Goal: Information Seeking & Learning: Learn about a topic

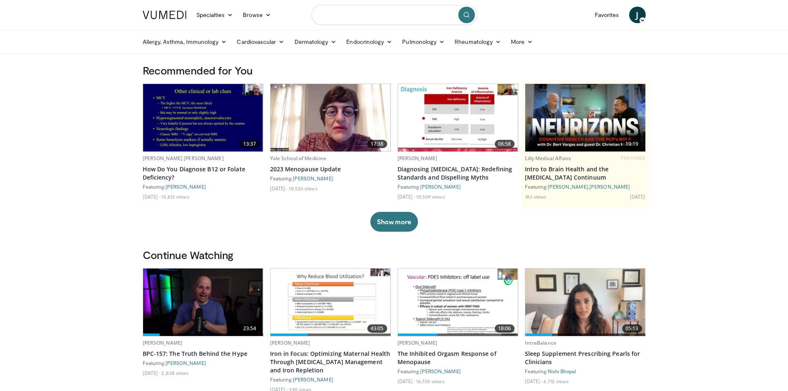
click at [330, 17] on input "Search topics, interventions" at bounding box center [393, 15] width 165 height 20
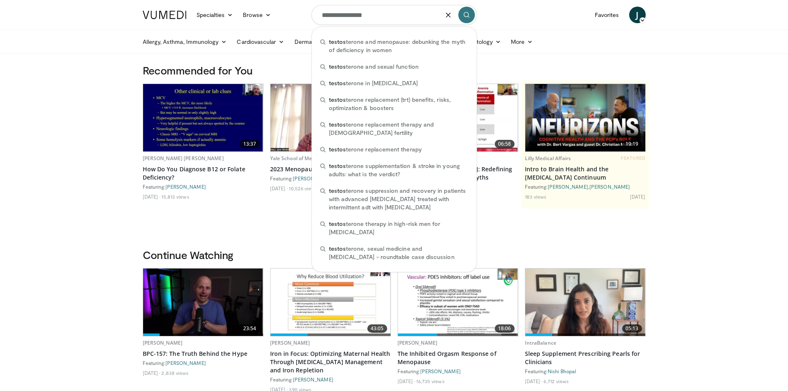
type input "**********"
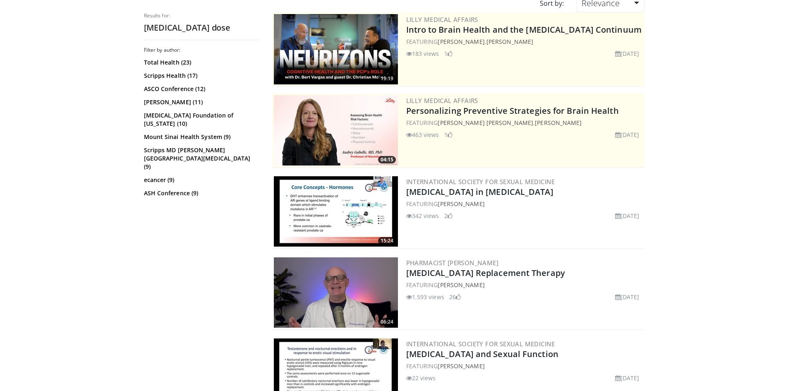
scroll to position [83, 0]
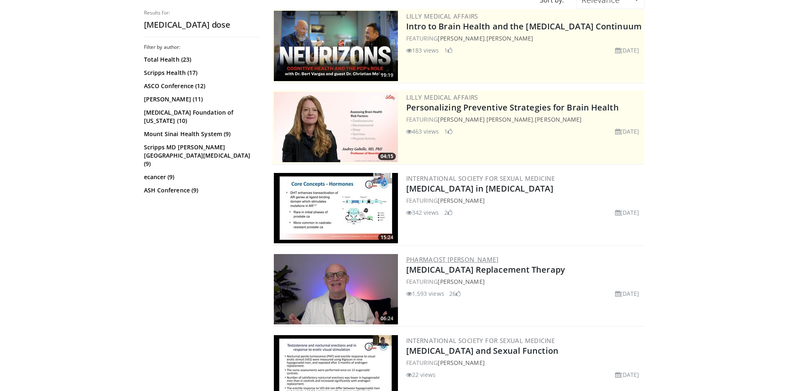
click at [438, 260] on link "Pharmacist [PERSON_NAME]" at bounding box center [452, 259] width 93 height 8
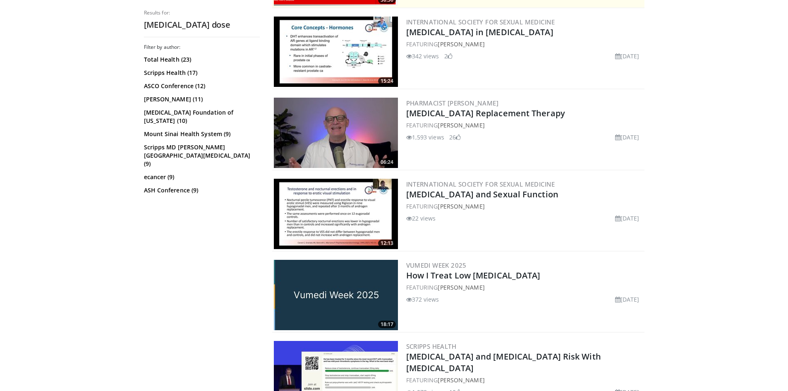
scroll to position [244, 0]
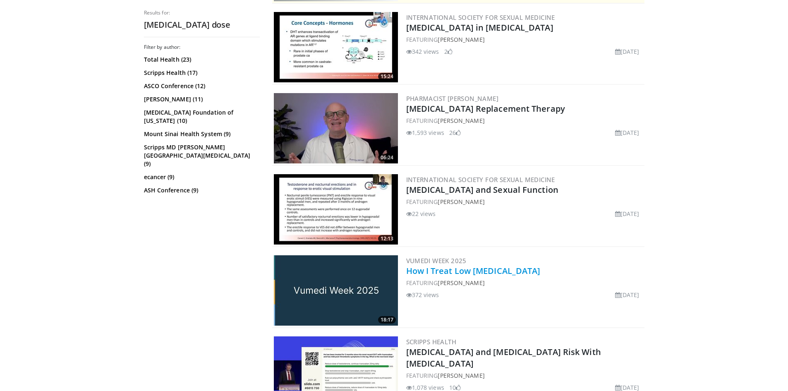
click at [420, 271] on link "How I Treat Low [MEDICAL_DATA]" at bounding box center [473, 270] width 134 height 11
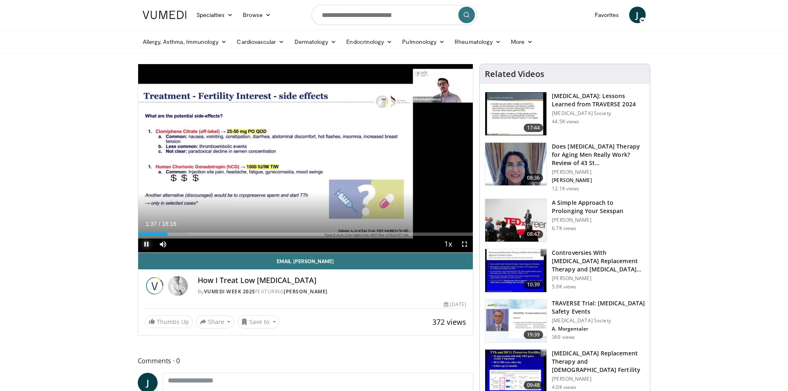
click at [150, 247] on span "Video Player" at bounding box center [146, 244] width 17 height 17
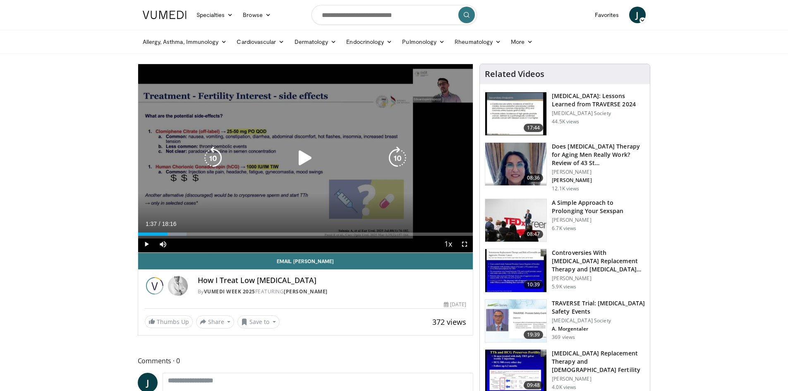
click at [302, 161] on icon "Video Player" at bounding box center [305, 157] width 23 height 23
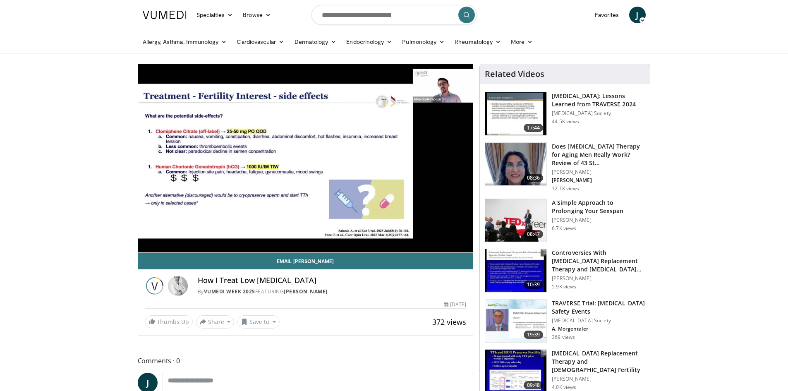
scroll to position [1, 0]
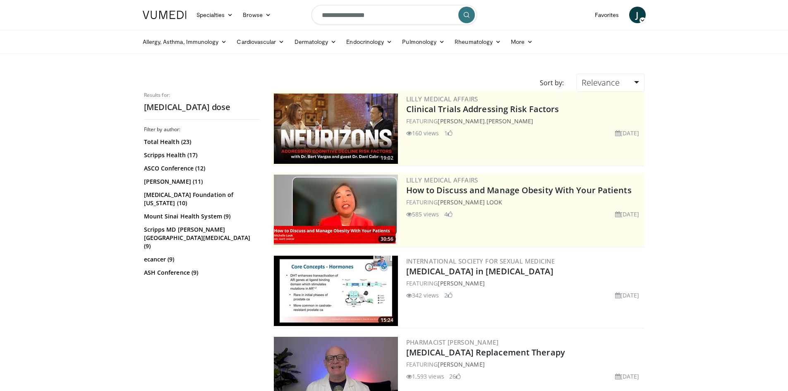
scroll to position [244, 0]
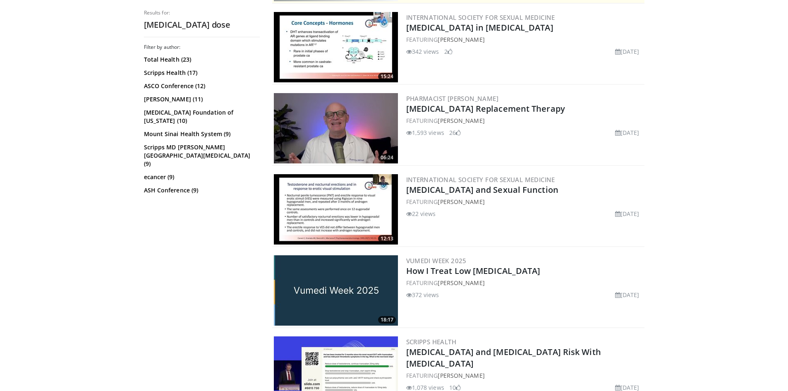
click at [348, 278] on img at bounding box center [336, 290] width 124 height 70
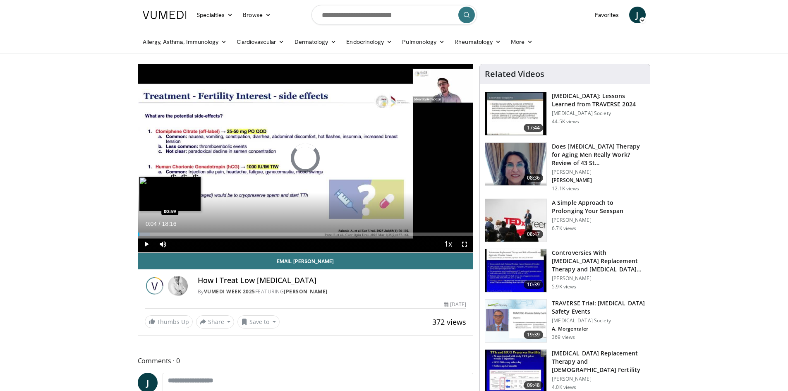
click at [156, 234] on div "Loaded : 3.61% 00:04 00:59" at bounding box center [305, 233] width 335 height 3
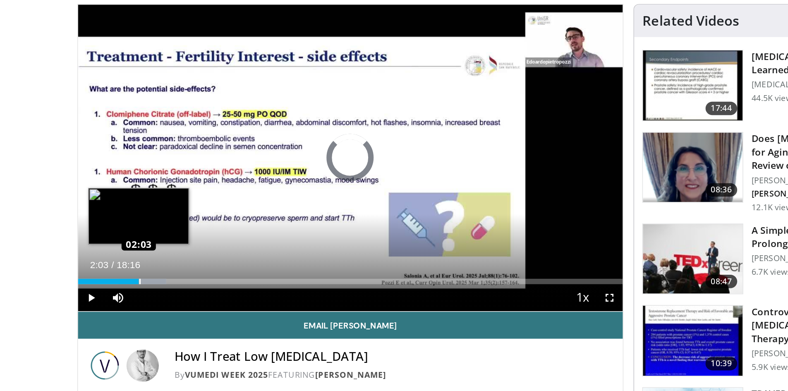
click at [175, 233] on div "Loaded : 16.28% 02:03 02:03" at bounding box center [305, 233] width 335 height 3
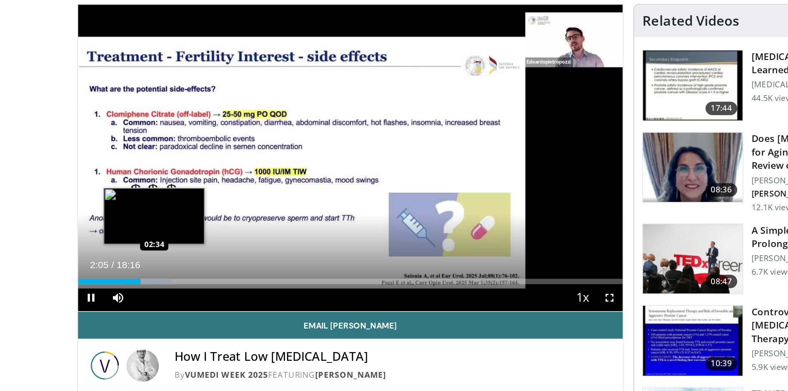
click at [184, 232] on div "Loaded : 17.19% 02:06 02:34" at bounding box center [305, 232] width 335 height 8
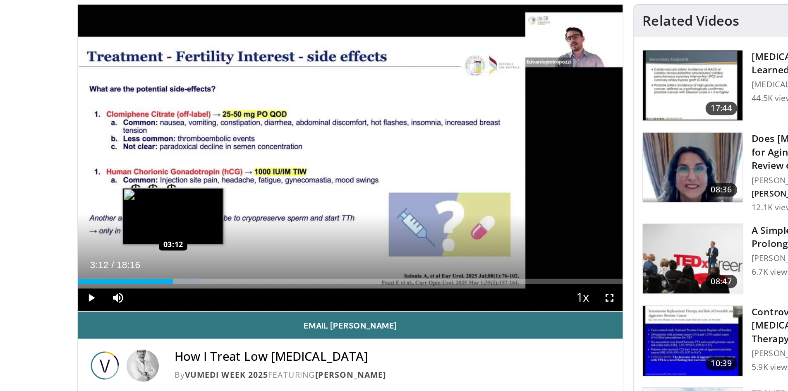
click at [196, 234] on div "Progress Bar" at bounding box center [198, 233] width 29 height 3
click at [202, 234] on div "Progress Bar" at bounding box center [202, 233] width 29 height 3
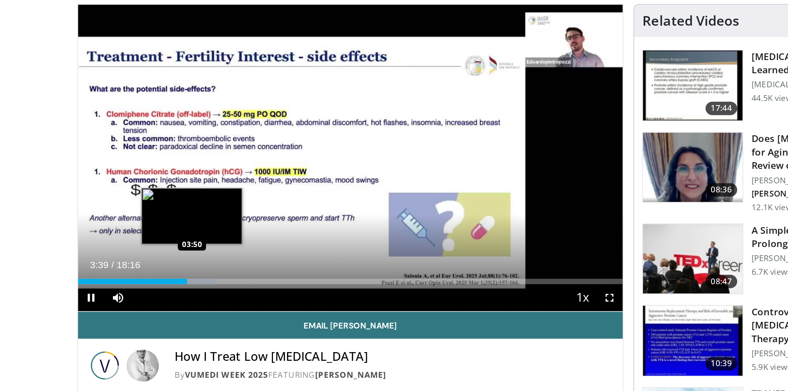
click at [209, 233] on div "Progress Bar" at bounding box center [209, 233] width 28 height 3
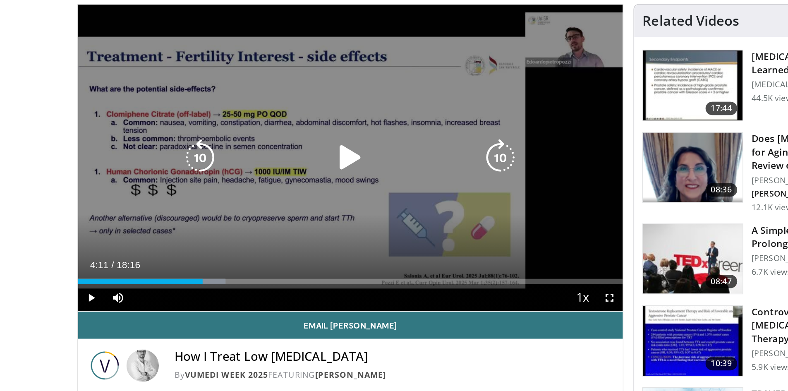
click at [215, 233] on div "Loaded : 27.15% 04:11 04:11" at bounding box center [305, 233] width 335 height 3
click at [220, 234] on div "Progress Bar" at bounding box center [220, 233] width 29 height 3
click at [226, 234] on div "Progress Bar" at bounding box center [226, 233] width 29 height 3
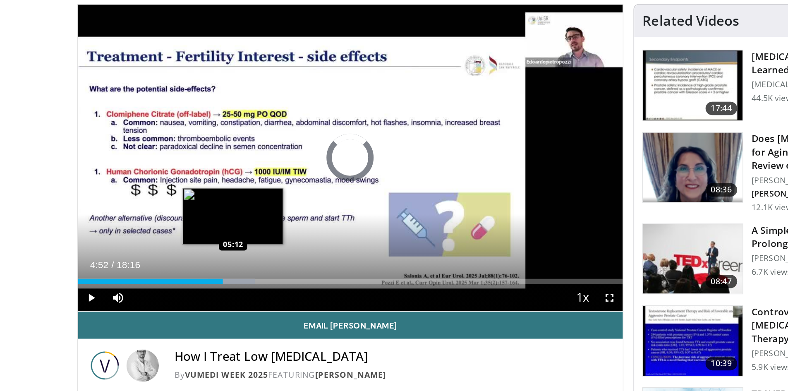
click at [233, 233] on div "Progress Bar" at bounding box center [232, 233] width 29 height 3
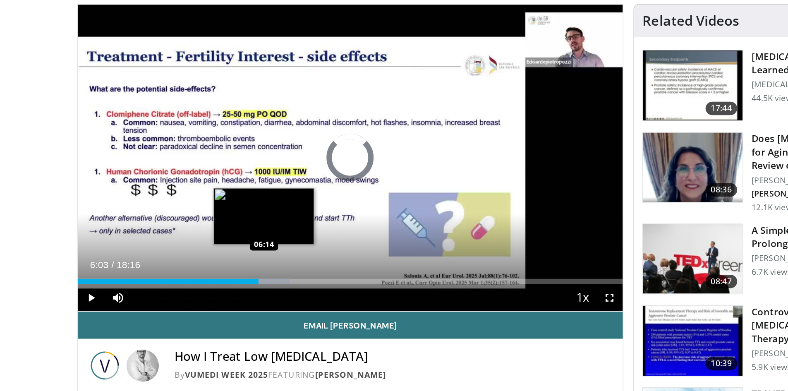
click at [253, 234] on div "Progress Bar" at bounding box center [253, 233] width 29 height 3
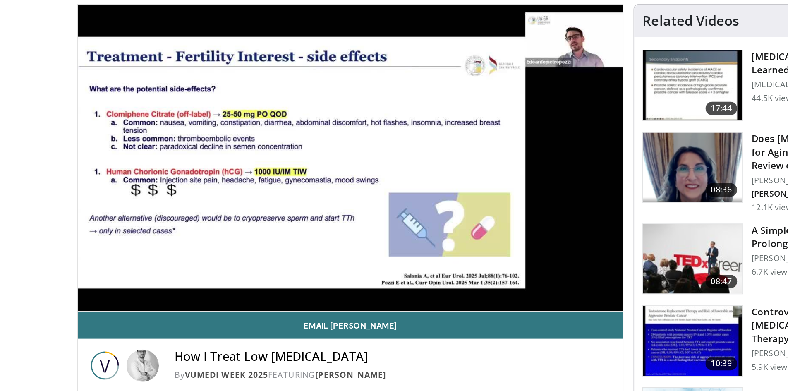
click at [256, 234] on div "10 seconds Tap to unmute" at bounding box center [305, 158] width 335 height 188
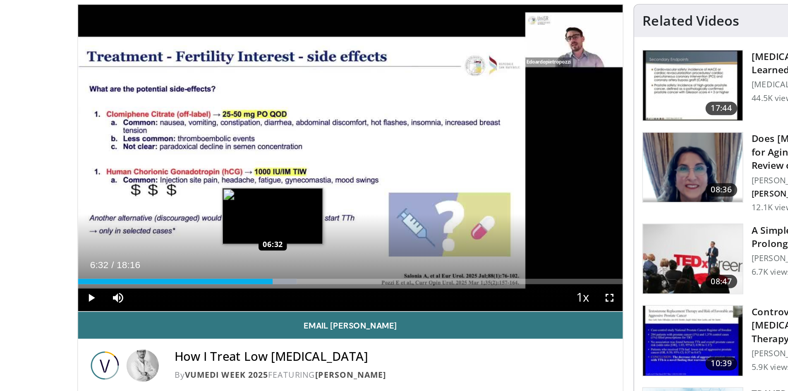
click at [258, 234] on div "Progress Bar" at bounding box center [258, 233] width 29 height 3
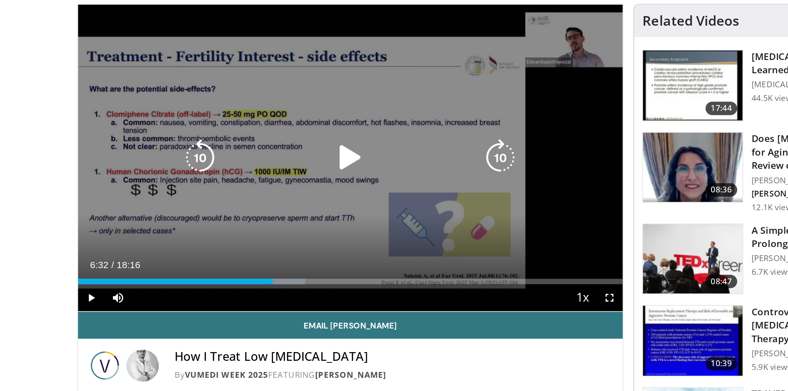
click at [255, 204] on div "10 seconds Tap to unmute" at bounding box center [305, 158] width 335 height 188
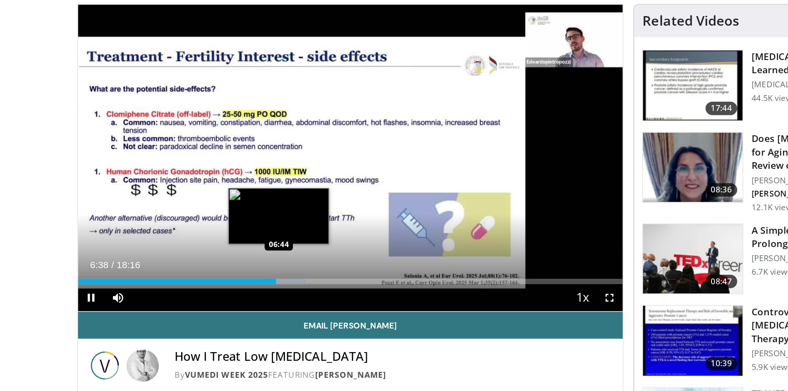
click at [261, 234] on video-js "**********" at bounding box center [305, 158] width 335 height 189
click at [264, 234] on div "Progress Bar" at bounding box center [264, 233] width 29 height 3
click at [270, 234] on div "Progress Bar" at bounding box center [273, 233] width 29 height 3
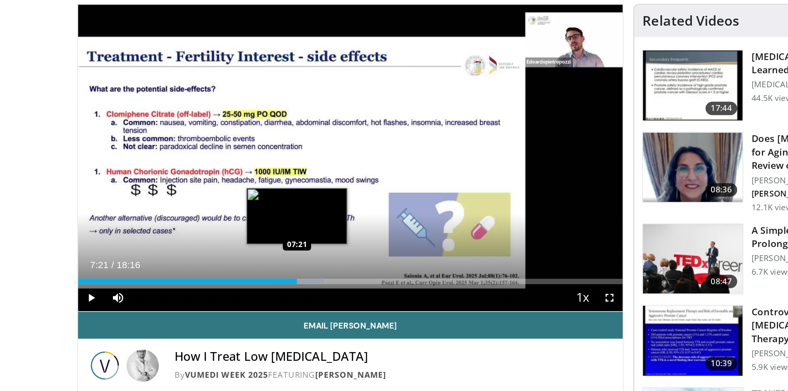
click at [273, 234] on div "Progress Bar" at bounding box center [275, 233] width 29 height 3
click at [276, 234] on div "Loaded : 46.15% 07:26 07:33" at bounding box center [305, 233] width 335 height 3
click at [278, 234] on video-js "**********" at bounding box center [305, 158] width 335 height 189
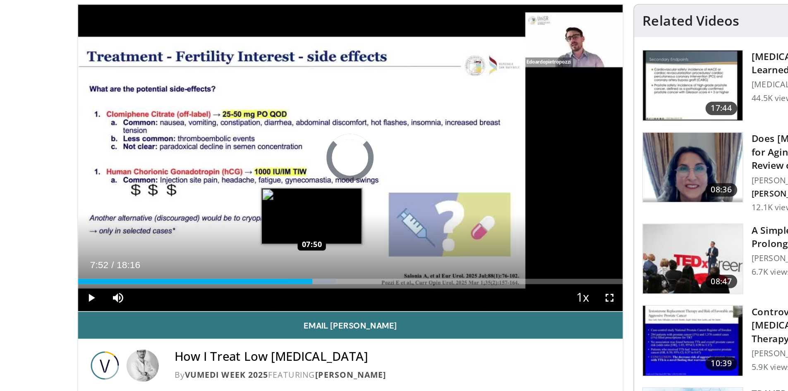
click at [282, 234] on div "Progress Bar" at bounding box center [282, 233] width 29 height 3
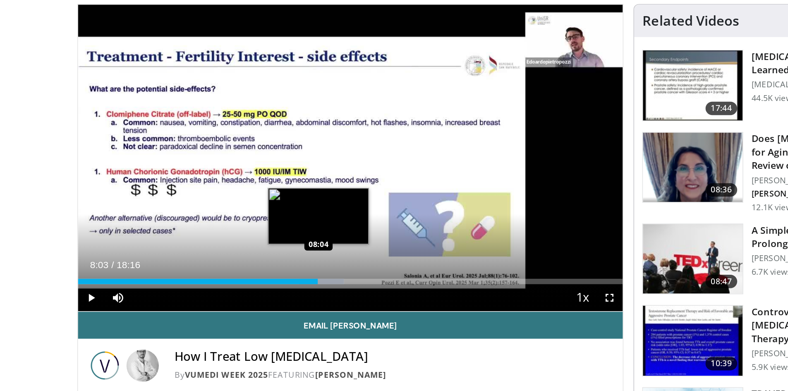
click at [285, 234] on div "Progress Bar" at bounding box center [288, 233] width 28 height 3
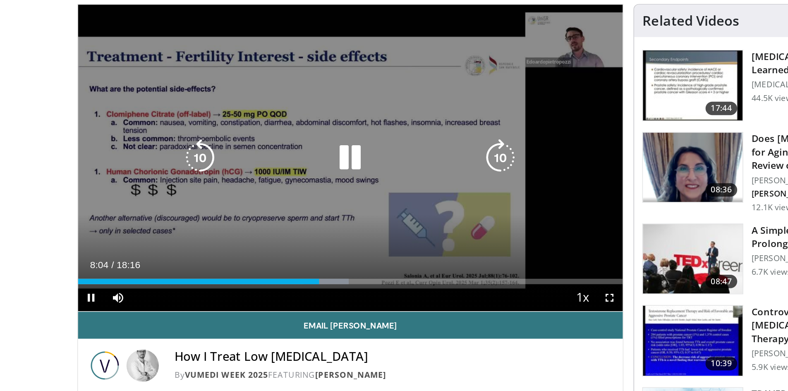
click at [289, 234] on div "Progress Bar" at bounding box center [291, 233] width 28 height 3
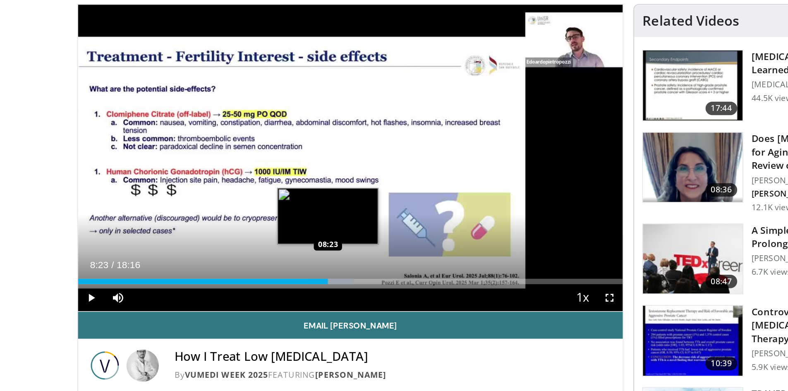
click at [292, 234] on div "Loaded : 50.68% 08:23 08:23" at bounding box center [305, 233] width 335 height 3
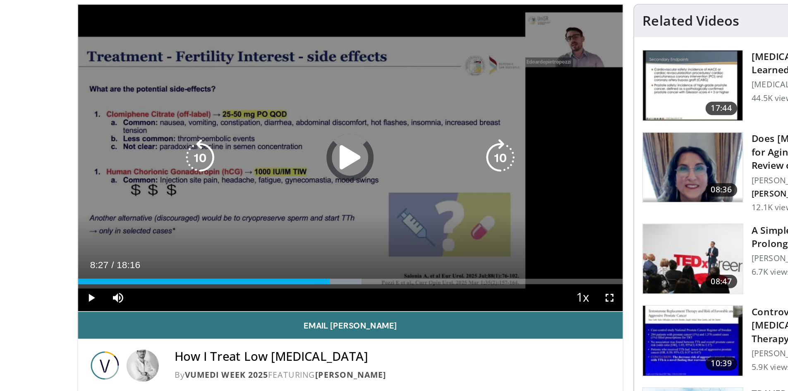
click at [294, 233] on div "Progress Bar" at bounding box center [297, 233] width 29 height 3
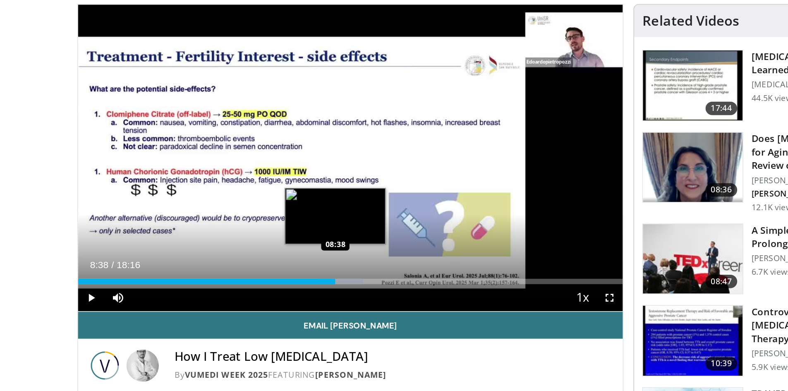
click at [296, 233] on div "Loaded : 52.49% 08:38 08:38" at bounding box center [305, 233] width 335 height 3
click at [299, 234] on div "Progress Bar" at bounding box center [301, 233] width 28 height 3
click at [302, 234] on div "Loaded : 54.30% 08:51 08:55" at bounding box center [305, 233] width 335 height 3
click at [304, 234] on div "Progress Bar" at bounding box center [306, 233] width 29 height 3
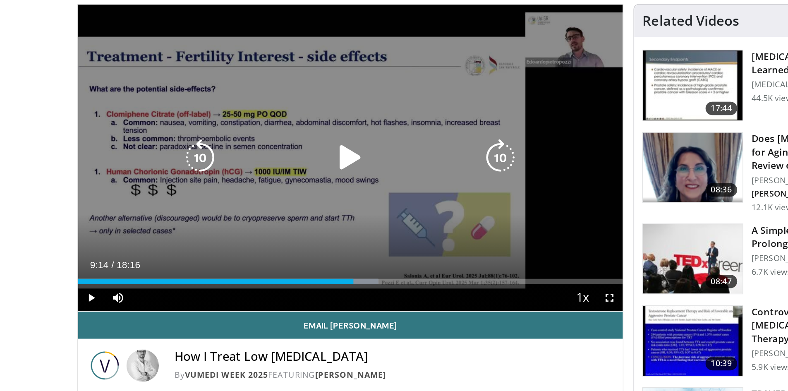
click at [307, 234] on div "Loaded : 55.20% 09:14 09:17" at bounding box center [305, 233] width 335 height 3
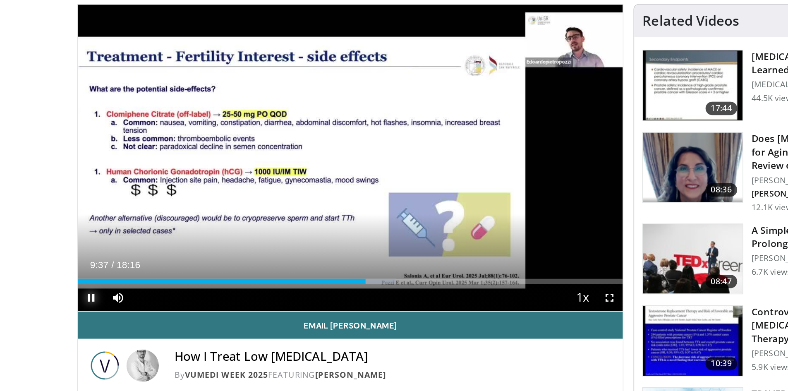
click at [148, 242] on span "Video Player" at bounding box center [146, 244] width 17 height 17
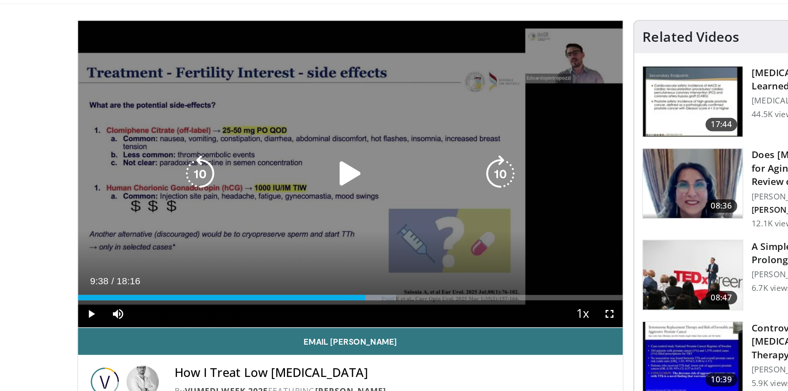
click at [302, 160] on icon "Video Player" at bounding box center [305, 157] width 23 height 23
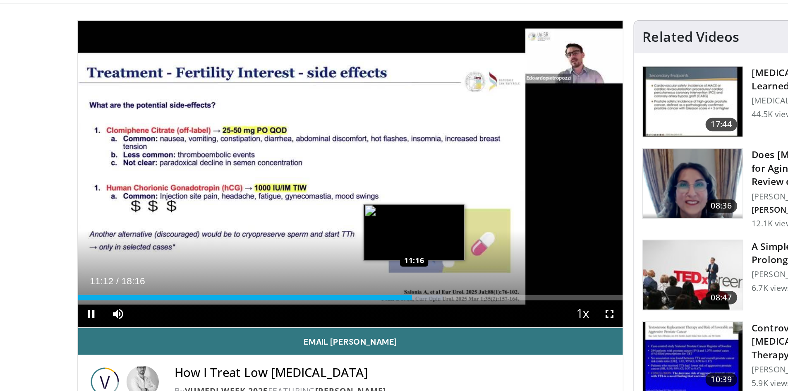
click at [345, 233] on div "Progress Bar" at bounding box center [348, 233] width 28 height 3
click at [350, 234] on div "Progress Bar" at bounding box center [350, 233] width 27 height 3
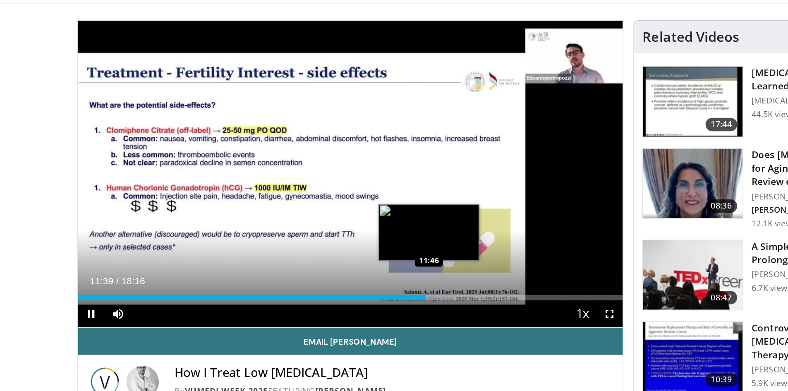
click at [354, 234] on video-js "**********" at bounding box center [305, 158] width 335 height 189
click at [354, 234] on div "Progress Bar" at bounding box center [357, 233] width 28 height 3
click at [356, 234] on div "Loaded : 70.26% 11:46 11:53" at bounding box center [305, 233] width 335 height 3
click at [359, 234] on div "Progress Bar" at bounding box center [361, 233] width 29 height 3
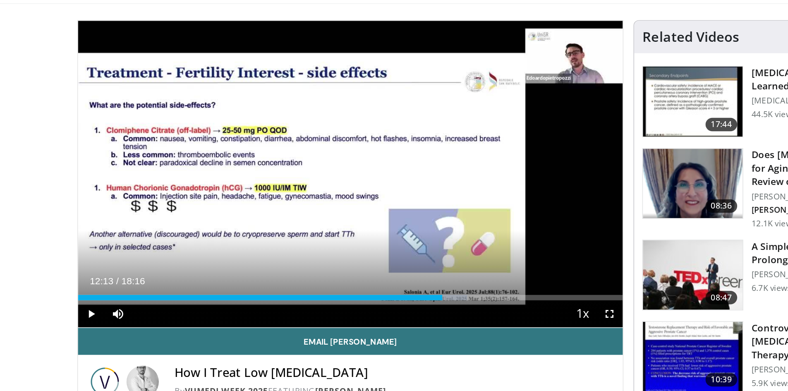
click at [362, 234] on div "Progress Bar" at bounding box center [363, 233] width 27 height 3
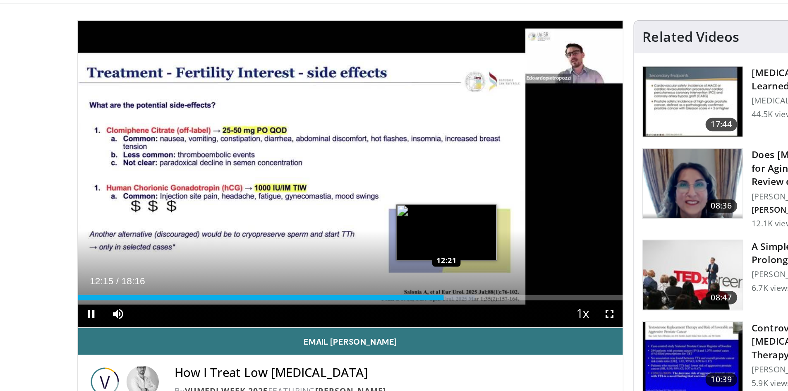
click at [365, 234] on div "Loaded : 72.99% 12:15 12:21" at bounding box center [305, 233] width 335 height 3
click at [368, 234] on div "Progress Bar" at bounding box center [372, 233] width 26 height 3
